Goal: Task Accomplishment & Management: Use online tool/utility

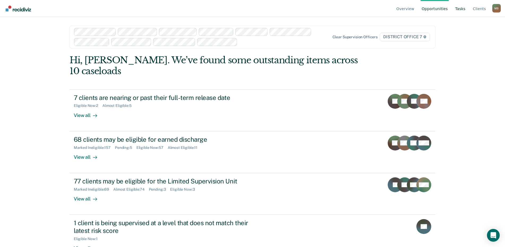
click at [460, 8] on link "Tasks" at bounding box center [460, 8] width 12 height 17
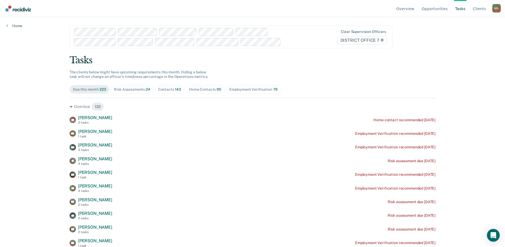
click at [134, 90] on div "Risk Assessments 24" at bounding box center [132, 89] width 36 height 5
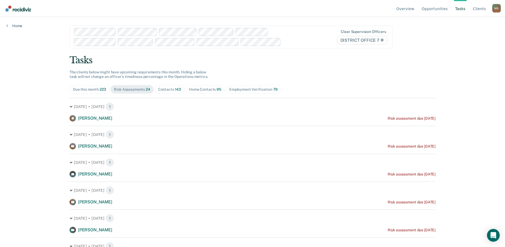
click at [162, 88] on div "Contacts 143" at bounding box center [169, 89] width 23 height 5
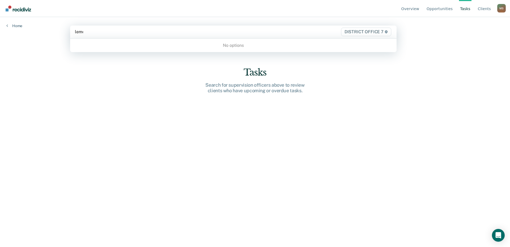
type input "lemon"
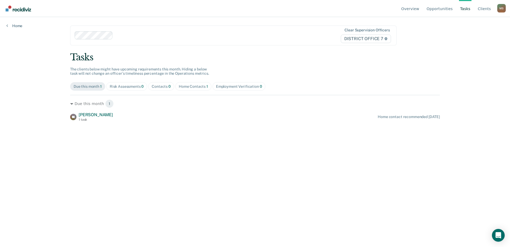
click at [138, 37] on div at bounding box center [205, 35] width 181 height 6
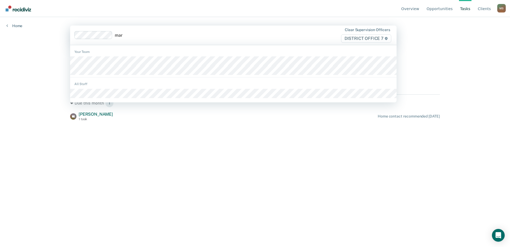
type input "mart"
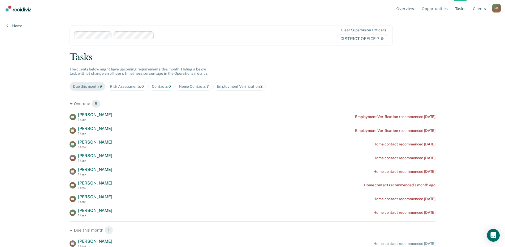
click at [127, 87] on div "Risk Assessments 0" at bounding box center [127, 86] width 34 height 5
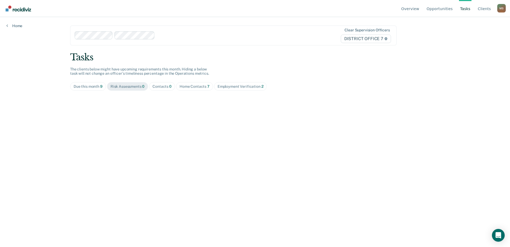
click at [161, 88] on div "Contacts 0" at bounding box center [161, 86] width 19 height 5
click at [198, 88] on div "Home Contacts 7" at bounding box center [194, 86] width 30 height 5
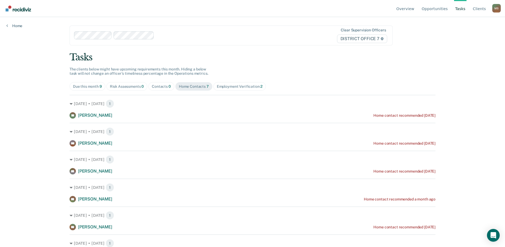
scroll to position [27, 0]
